Goal: Communication & Community: Answer question/provide support

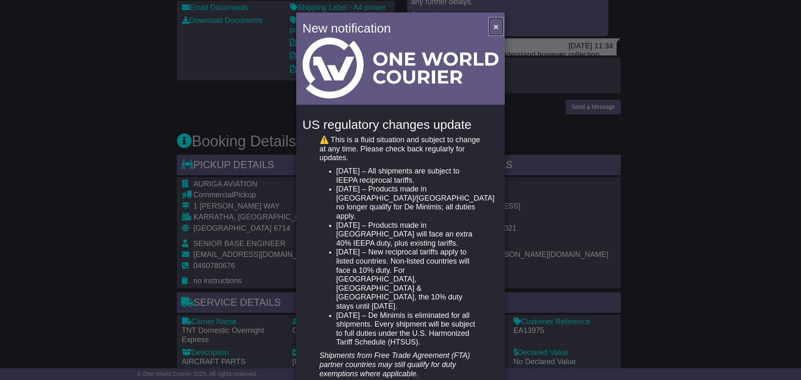
click at [489, 25] on button "×" at bounding box center [495, 26] width 13 height 17
click at [497, 30] on button "×" at bounding box center [495, 26] width 13 height 17
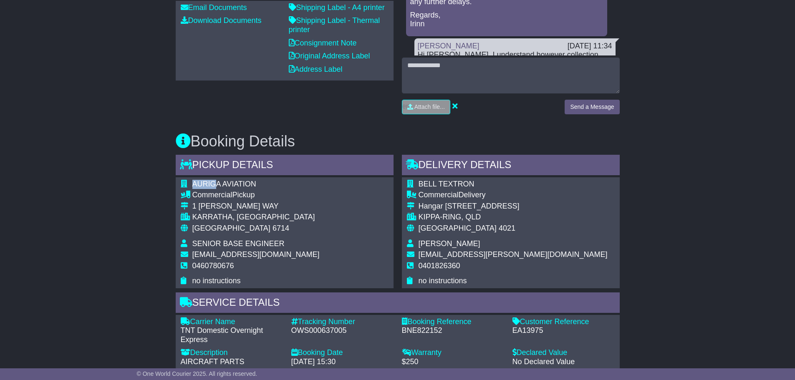
drag, startPoint x: 257, startPoint y: 179, endPoint x: 216, endPoint y: 183, distance: 41.1
click at [216, 183] on div "AURIGA AVIATION Commercial Pickup 1 KARASEK WAY KARRATHA, WA Australia 6714 SEN…" at bounding box center [285, 232] width 218 height 111
click at [137, 194] on div "Email Download Tracking Pricing Insurance" at bounding box center [397, 243] width 795 height 866
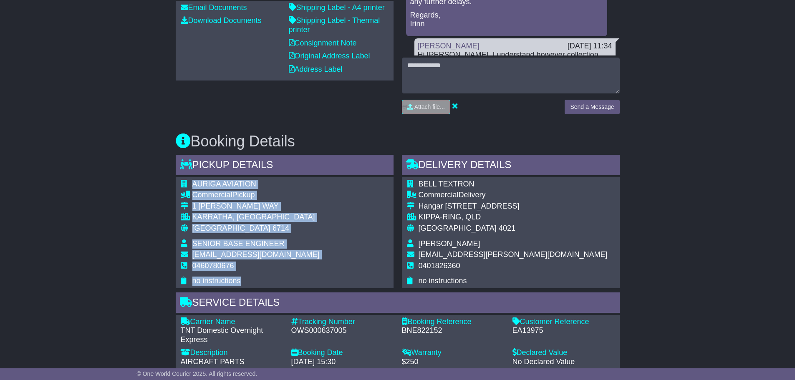
drag, startPoint x: 201, startPoint y: 182, endPoint x: 235, endPoint y: 271, distance: 95.4
click at [252, 272] on tbody "AURIGA AVIATION Commercial Pickup 1 KARASEK WAY KARRATHA, WA Australia 6714 SEN…" at bounding box center [250, 233] width 139 height 106
drag, startPoint x: 229, startPoint y: 270, endPoint x: 251, endPoint y: 286, distance: 27.3
click at [229, 271] on td "0460780676" at bounding box center [255, 269] width 127 height 15
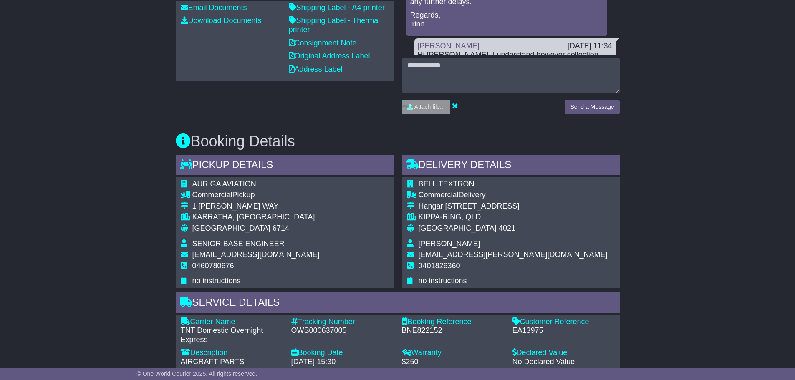
click at [255, 284] on td "no instructions" at bounding box center [255, 281] width 127 height 9
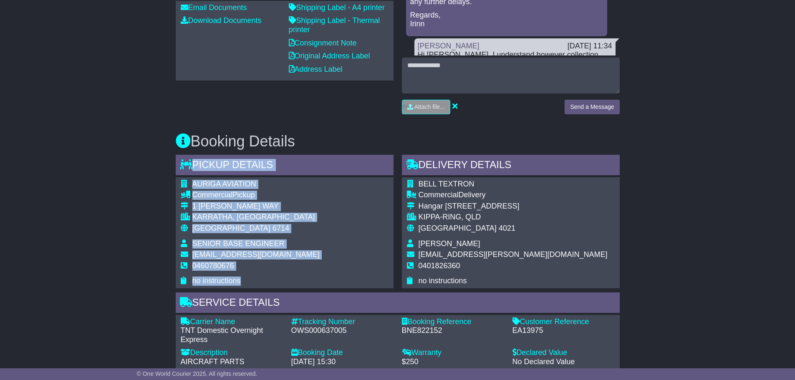
drag, startPoint x: 245, startPoint y: 281, endPoint x: 171, endPoint y: 175, distance: 128.9
click at [172, 175] on div "Pickup Details - Tail Lift AURIGA AVIATION Commercial Pickup 1 KARASEK WAY KARR…" at bounding box center [285, 222] width 226 height 134
click at [101, 186] on div "Email Download Tracking Pricing Insurance" at bounding box center [397, 243] width 795 height 866
drag, startPoint x: 196, startPoint y: 164, endPoint x: 268, endPoint y: 279, distance: 135.8
click at [268, 279] on div "Pickup Details - Tail Lift AURIGA AVIATION Commercial Pickup 1 KARASEK WAY KARR…" at bounding box center [285, 222] width 218 height 134
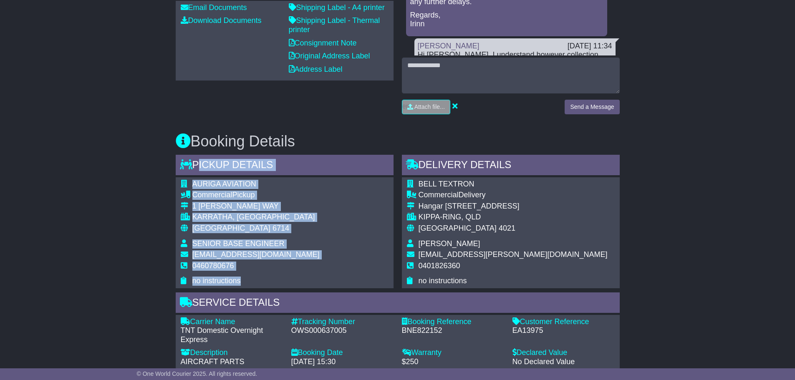
click at [92, 227] on div "Email Download Tracking Pricing Insurance" at bounding box center [397, 243] width 795 height 866
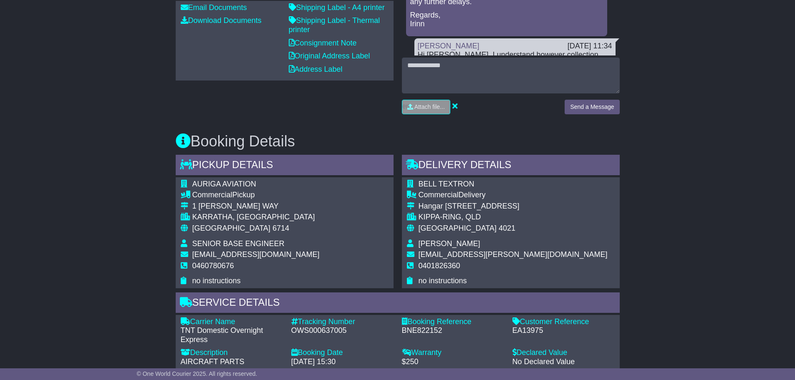
click at [329, 252] on div "AURIGA AVIATION Commercial Pickup 1 KARASEK WAY KARRATHA, WA Australia 6714 SEN…" at bounding box center [285, 232] width 218 height 111
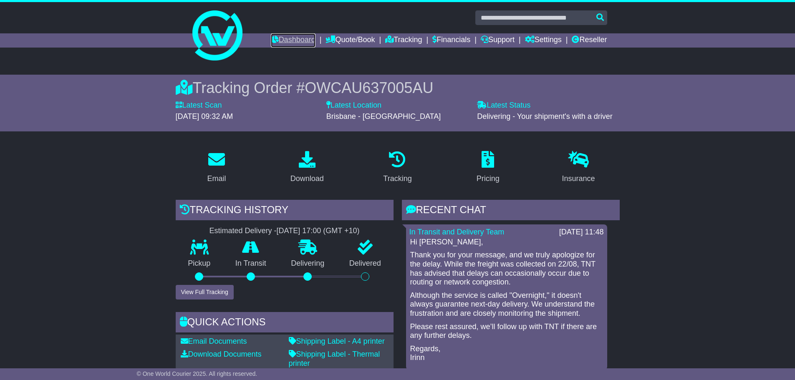
click at [271, 41] on link "Dashboard" at bounding box center [293, 40] width 45 height 14
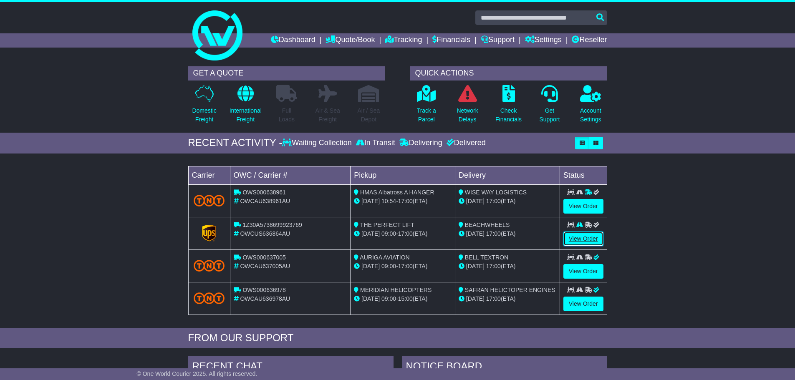
click at [567, 238] on link "View Order" at bounding box center [583, 239] width 40 height 15
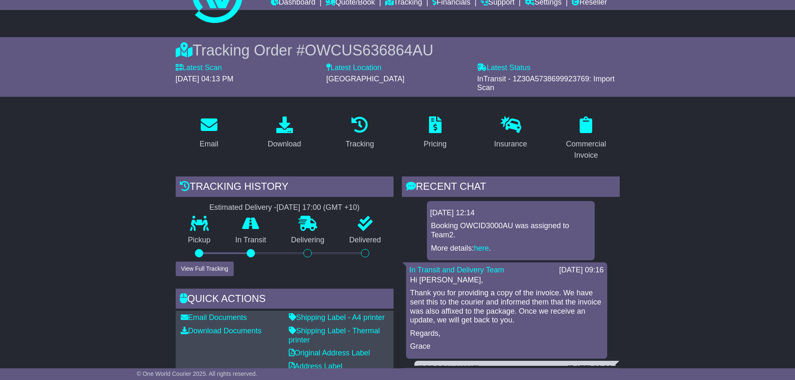
scroll to position [42, 0]
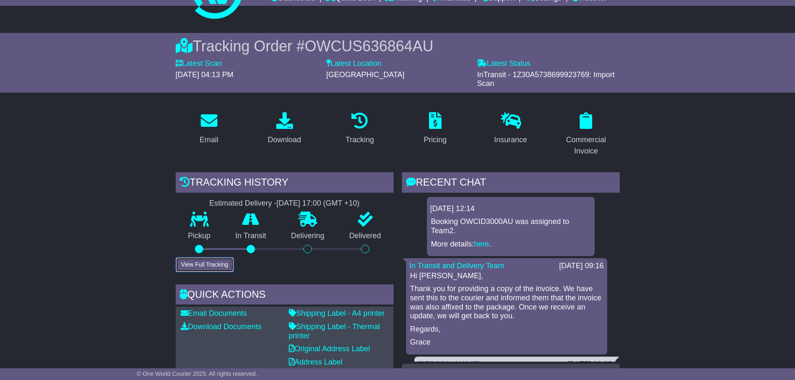
click at [208, 261] on button "View Full Tracking" at bounding box center [205, 264] width 58 height 15
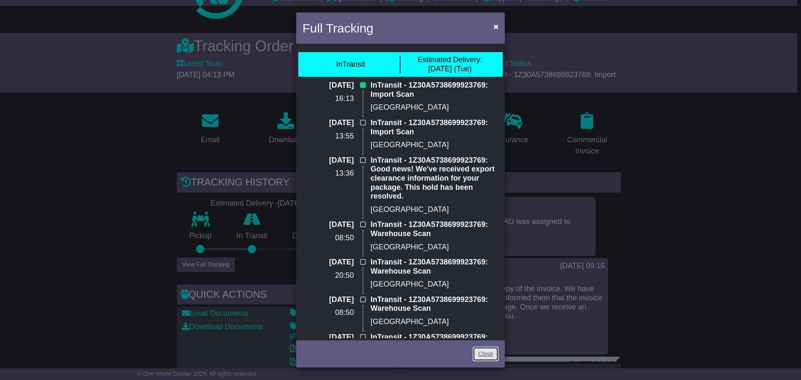
click at [481, 353] on link "Close" at bounding box center [486, 354] width 26 height 15
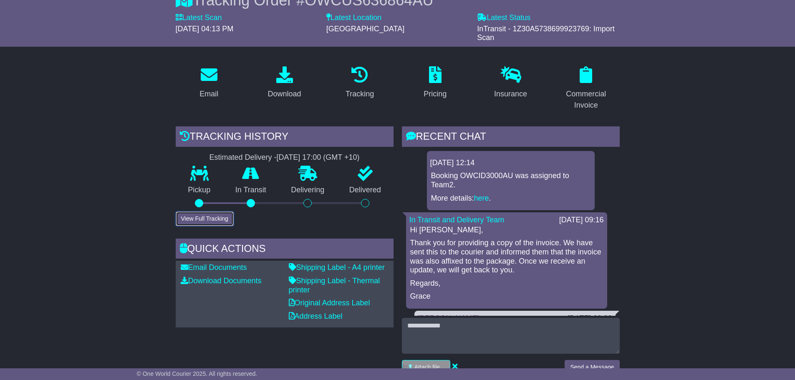
scroll to position [125, 0]
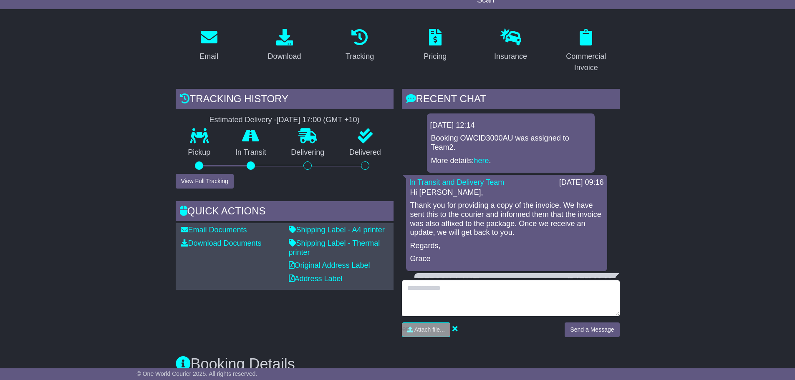
click at [554, 287] on textarea at bounding box center [511, 298] width 218 height 36
type textarea "**********"
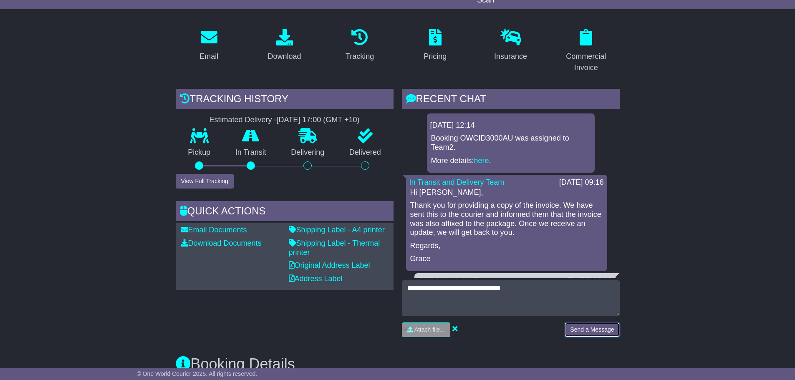
click at [583, 334] on button "Send a Message" at bounding box center [592, 330] width 55 height 15
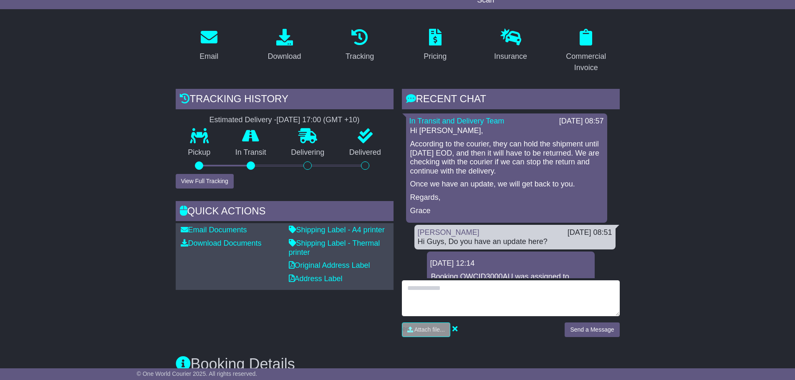
click at [475, 299] on textarea at bounding box center [511, 298] width 218 height 36
type textarea "**********"
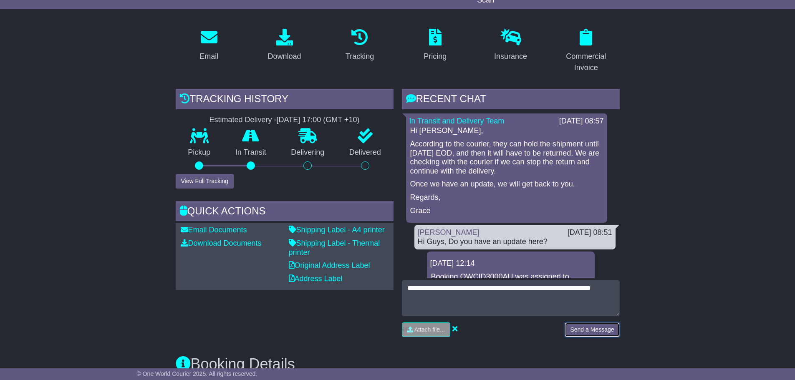
click at [597, 325] on button "Send a Message" at bounding box center [592, 330] width 55 height 15
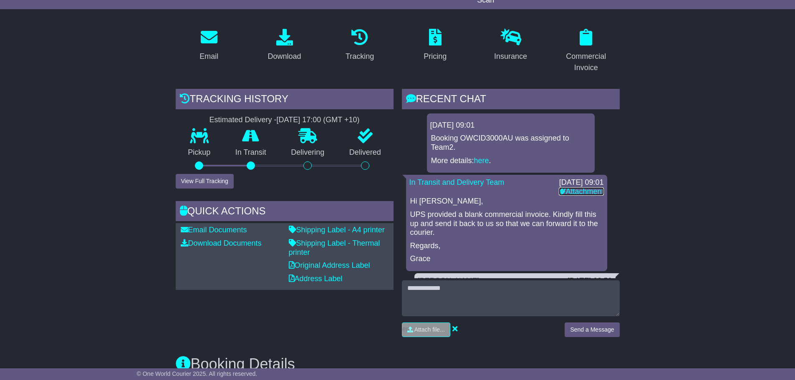
click at [572, 189] on link "Attachment" at bounding box center [581, 191] width 45 height 8
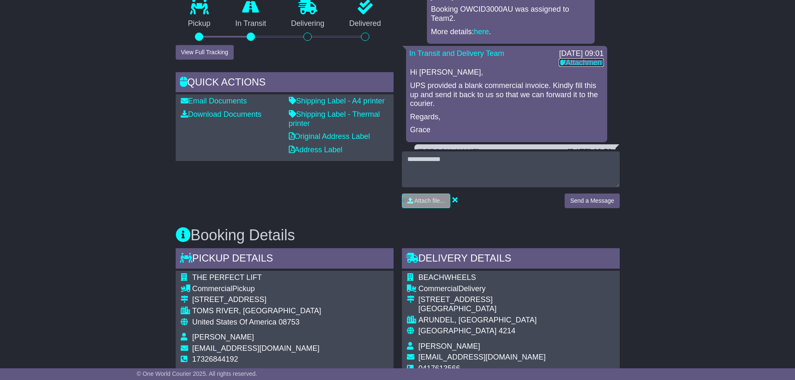
scroll to position [125, 0]
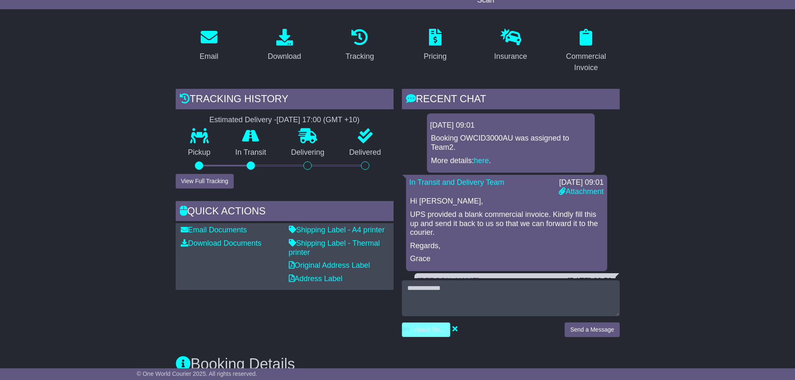
click at [426, 330] on input "file" at bounding box center [386, 330] width 126 height 14
type input "**********"
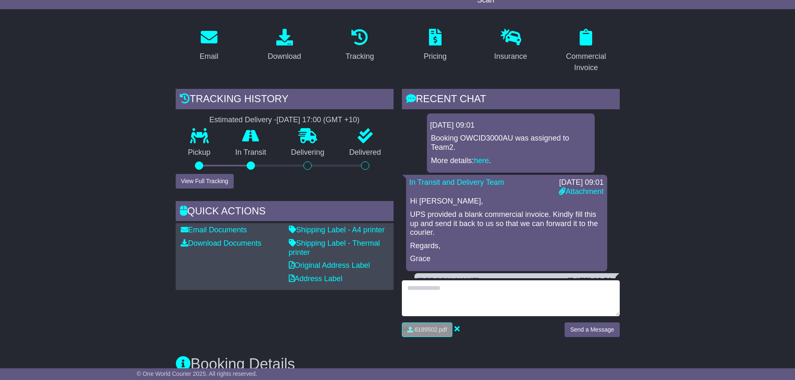
click at [435, 289] on textarea at bounding box center [511, 298] width 218 height 36
type textarea "*"
type textarea "**********"
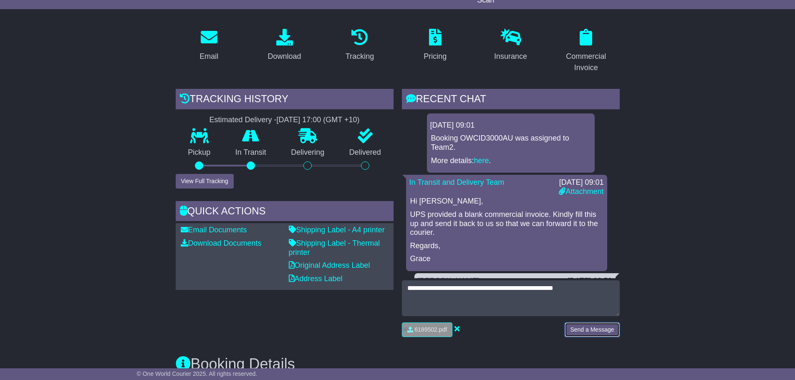
click at [613, 327] on button "Send a Message" at bounding box center [592, 330] width 55 height 15
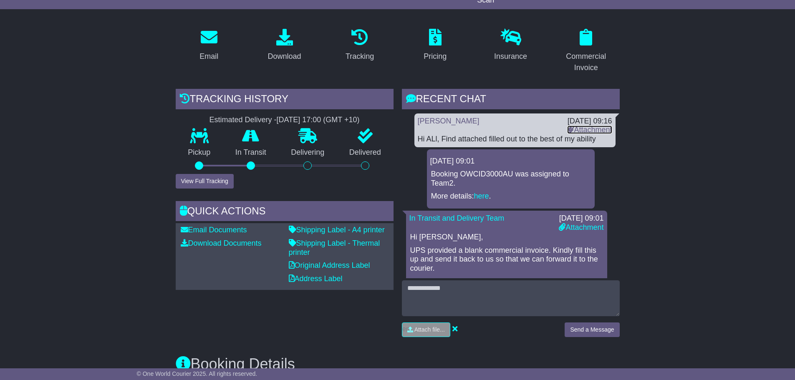
click at [586, 131] on link "Attachment" at bounding box center [589, 130] width 45 height 8
